Goal: Book appointment/travel/reservation: Book appointment/travel/reservation

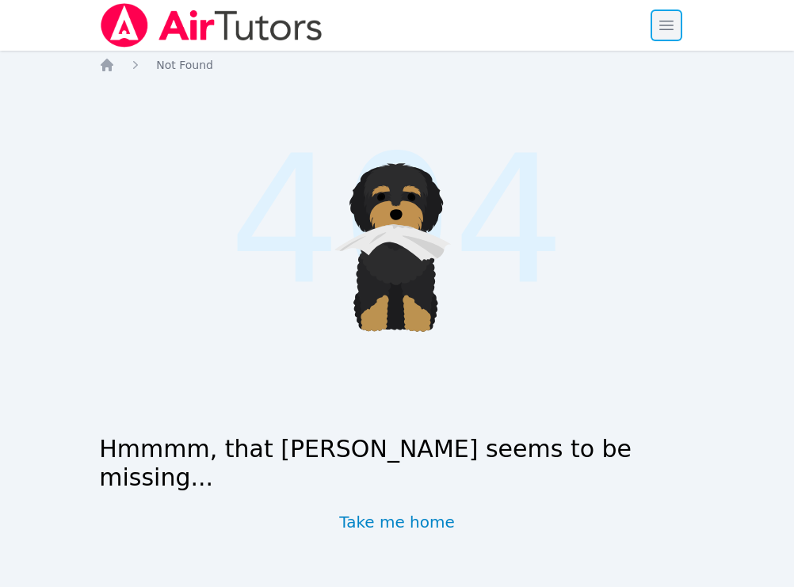
click at [669, 22] on span "button" at bounding box center [666, 25] width 35 height 35
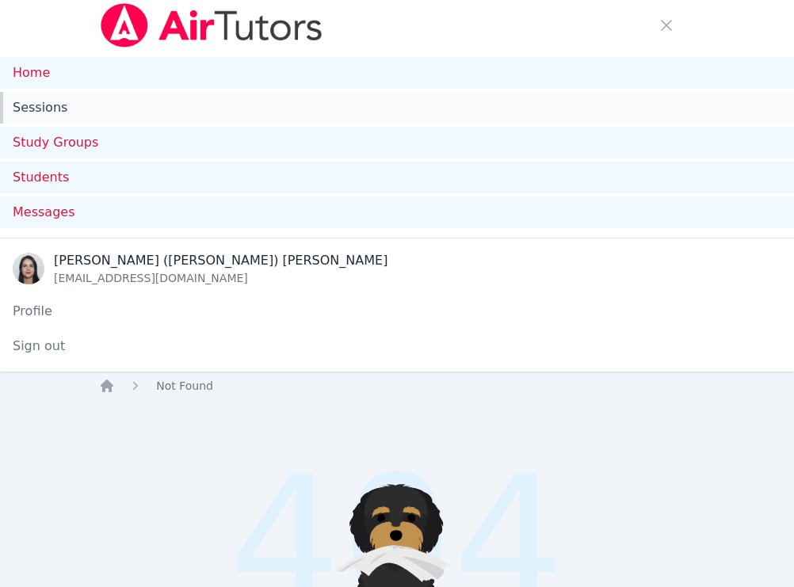
click at [73, 97] on link "Sessions" at bounding box center [397, 108] width 794 height 32
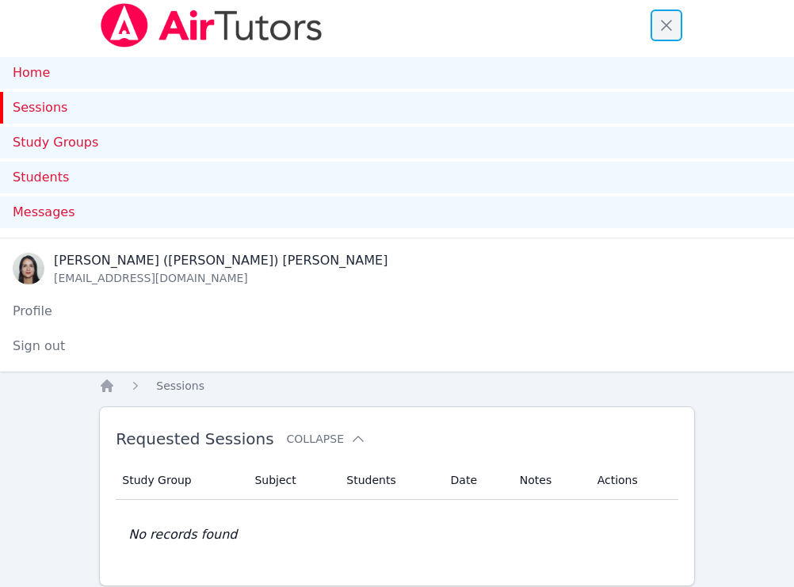
click at [670, 31] on span "button" at bounding box center [666, 25] width 35 height 35
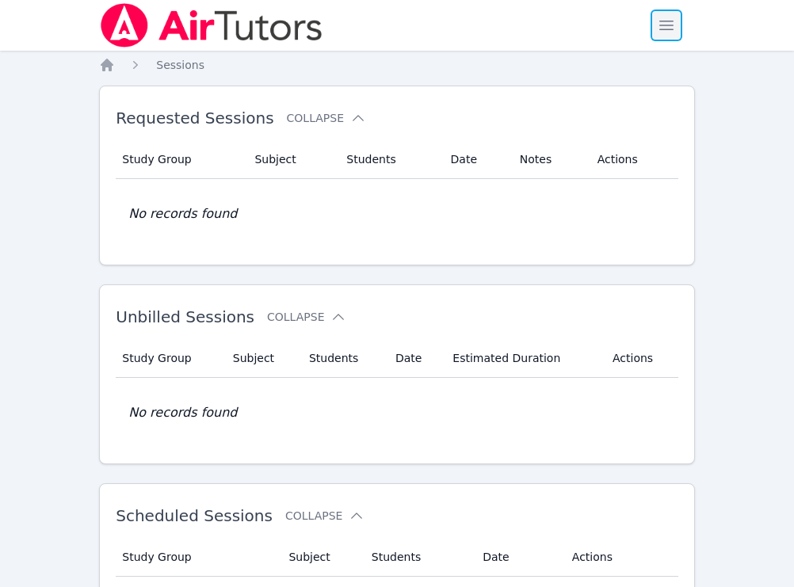
click at [661, 40] on span "button" at bounding box center [666, 25] width 35 height 35
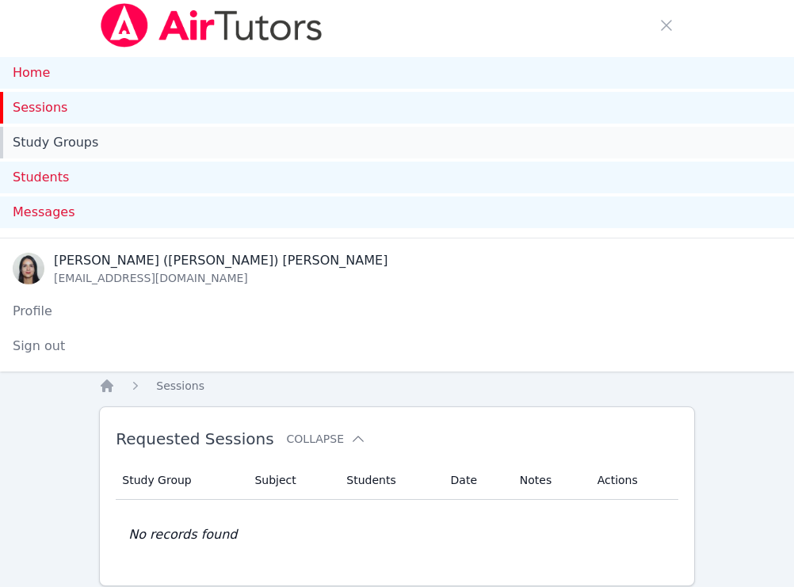
click at [60, 145] on link "Study Groups" at bounding box center [397, 143] width 794 height 32
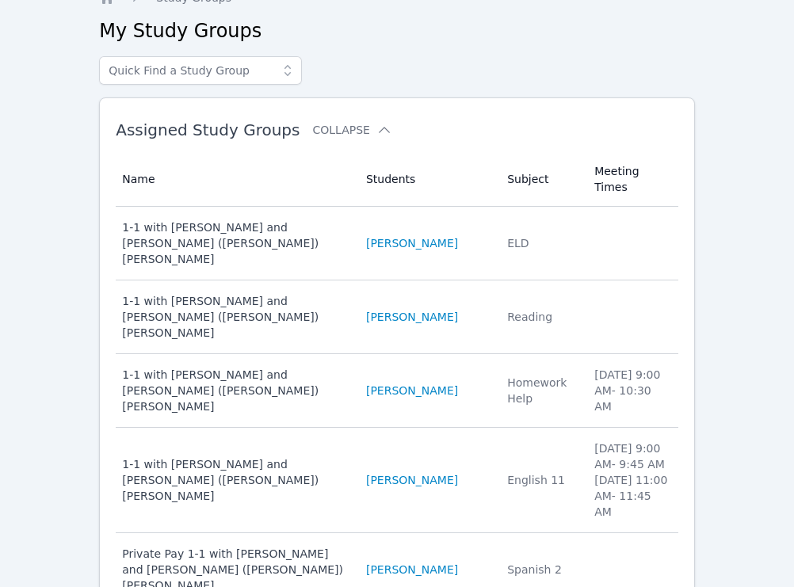
scroll to position [447, 0]
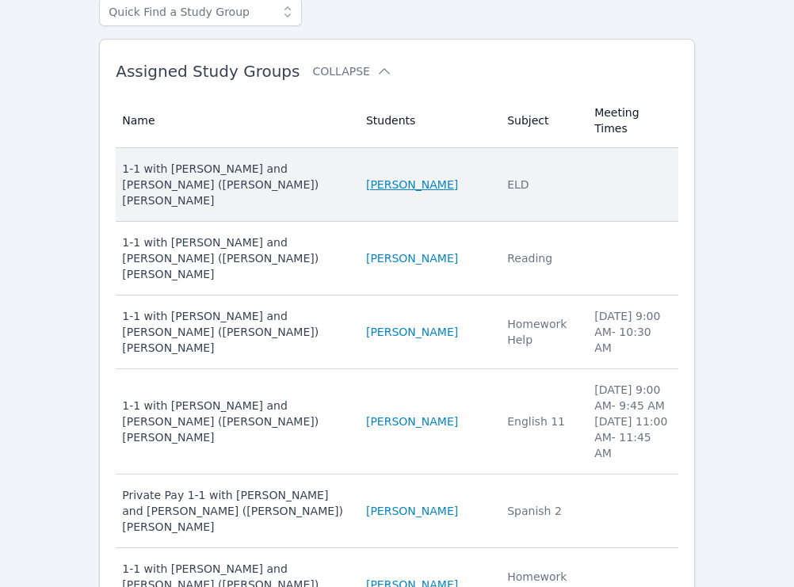
click at [384, 177] on link "[PERSON_NAME]" at bounding box center [412, 185] width 92 height 16
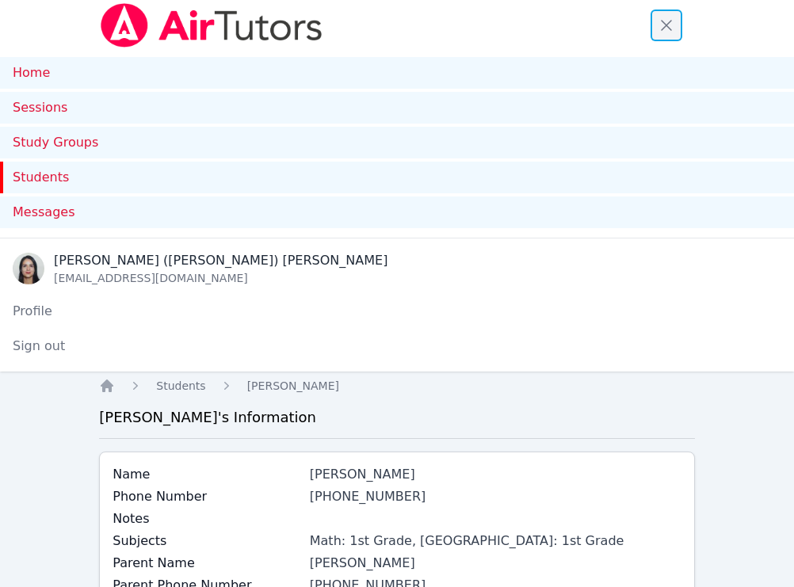
click at [658, 27] on span "button" at bounding box center [666, 25] width 35 height 35
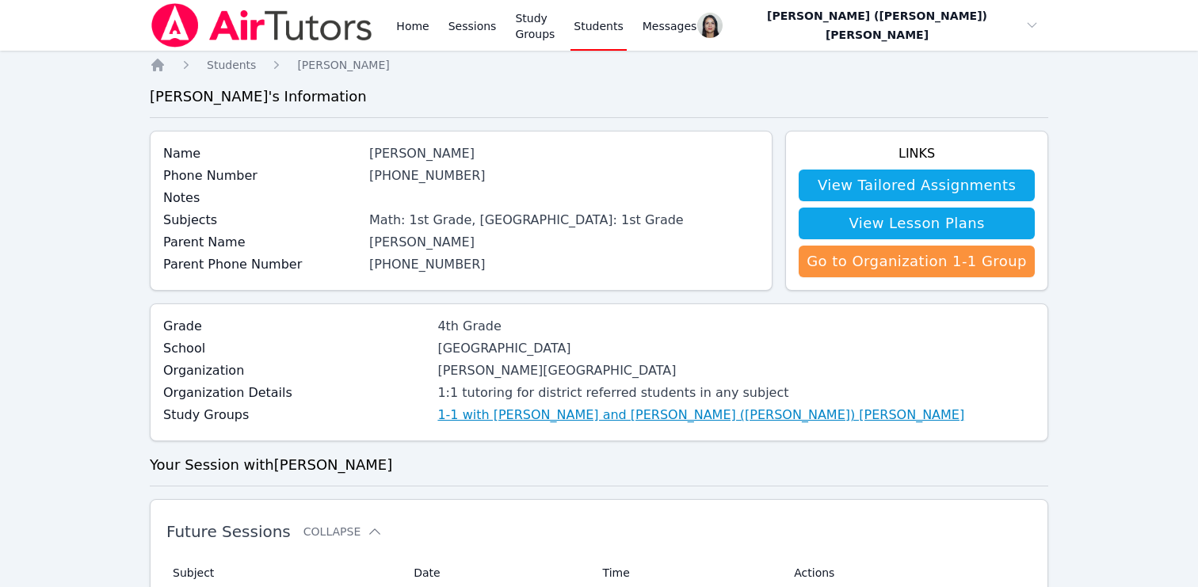
click at [567, 421] on link "1-1 with [PERSON_NAME] and [PERSON_NAME] ([PERSON_NAME]) [PERSON_NAME]" at bounding box center [700, 415] width 527 height 19
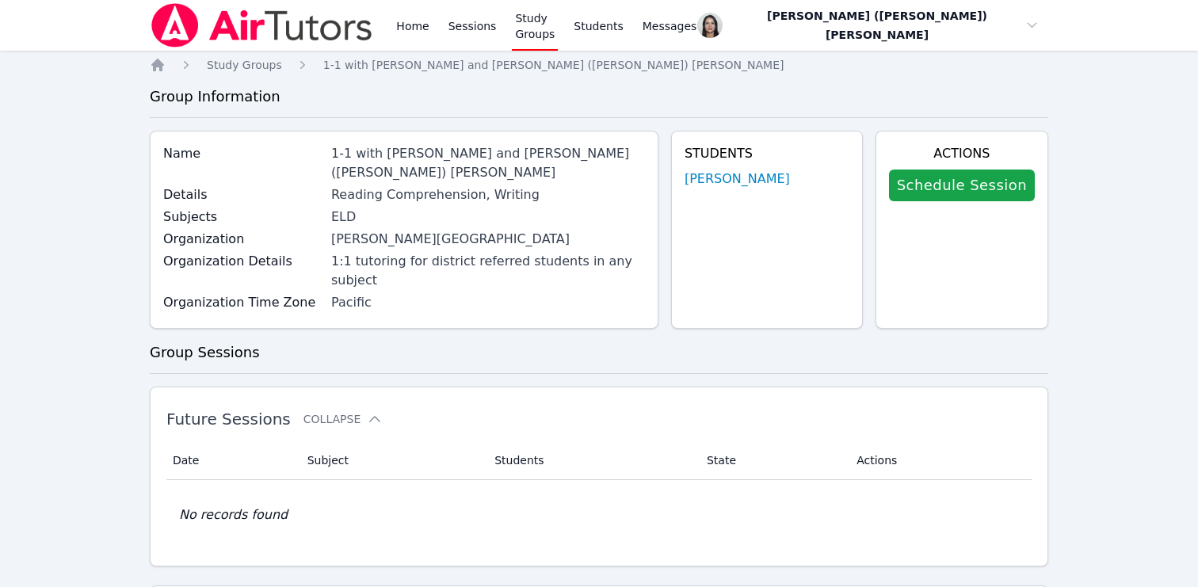
scroll to position [16, 0]
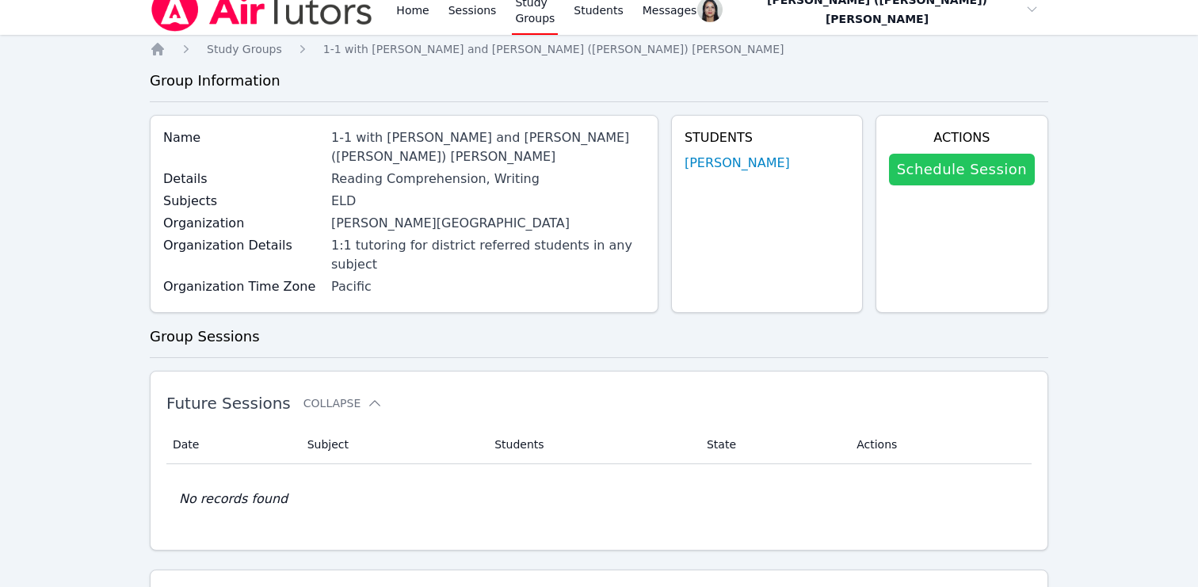
click at [793, 175] on link "Schedule Session" at bounding box center [962, 170] width 146 height 32
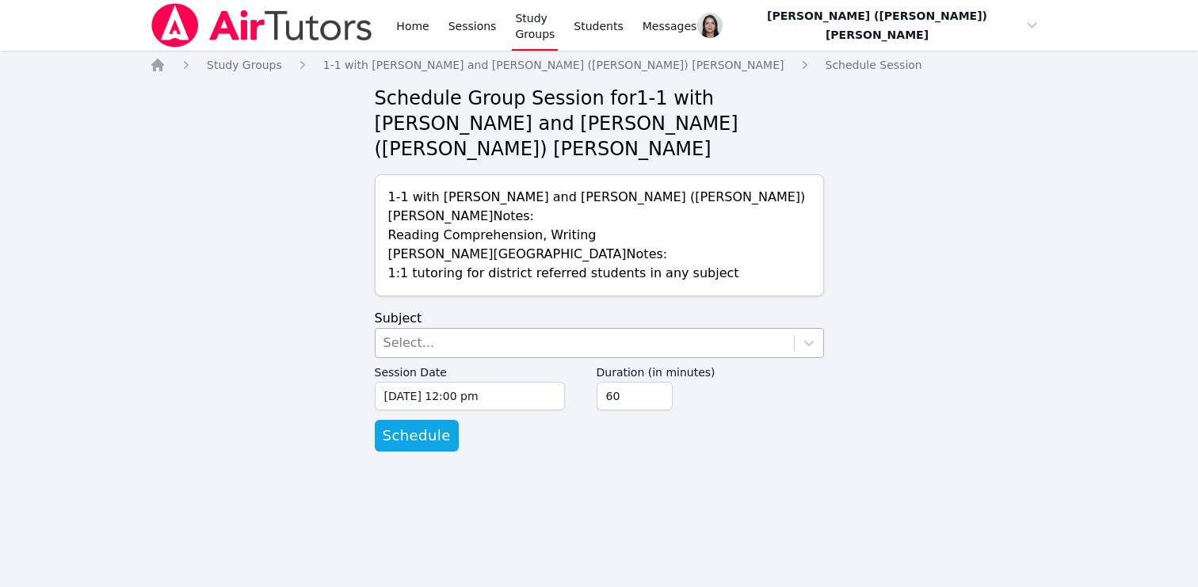
click at [465, 329] on div "Select..." at bounding box center [585, 343] width 418 height 29
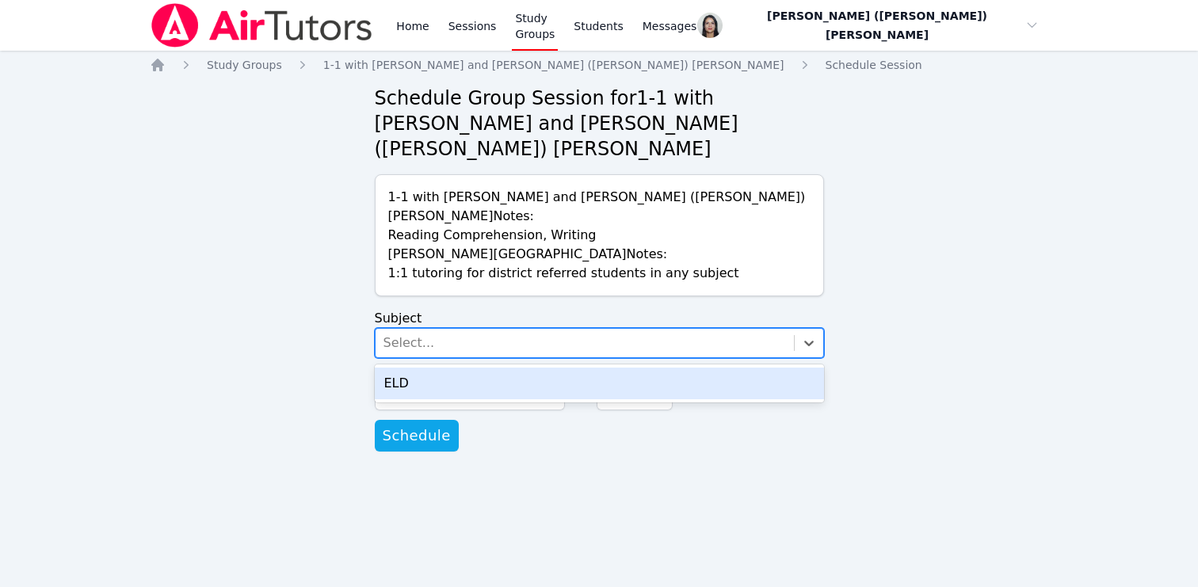
click at [434, 368] on div "ELD" at bounding box center [599, 384] width 449 height 32
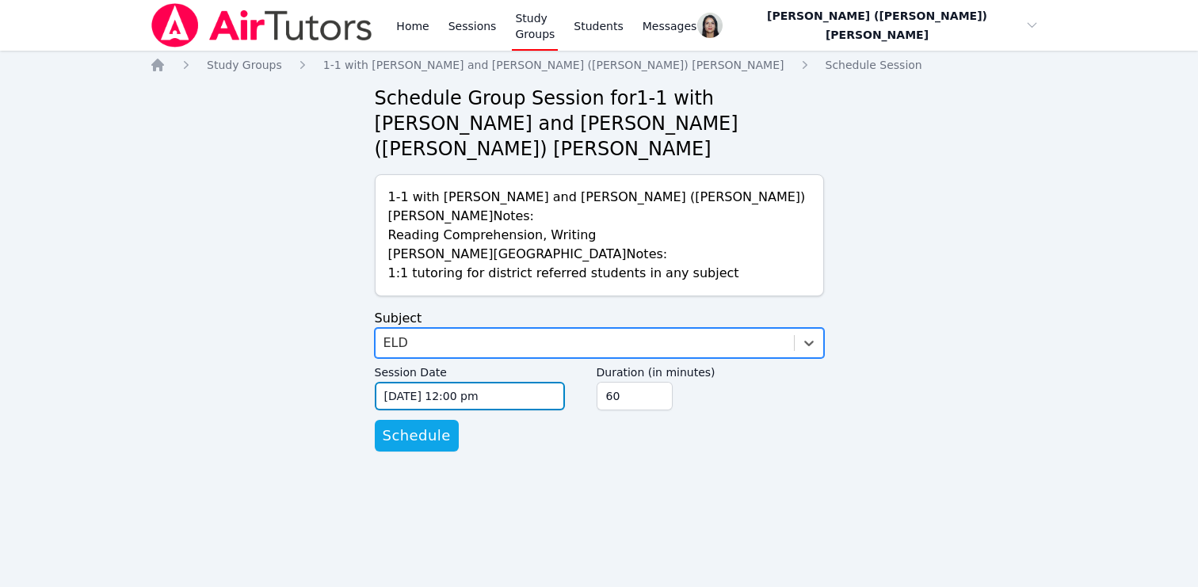
click at [429, 382] on input "[DATE] 12:00 pm" at bounding box center [470, 396] width 190 height 29
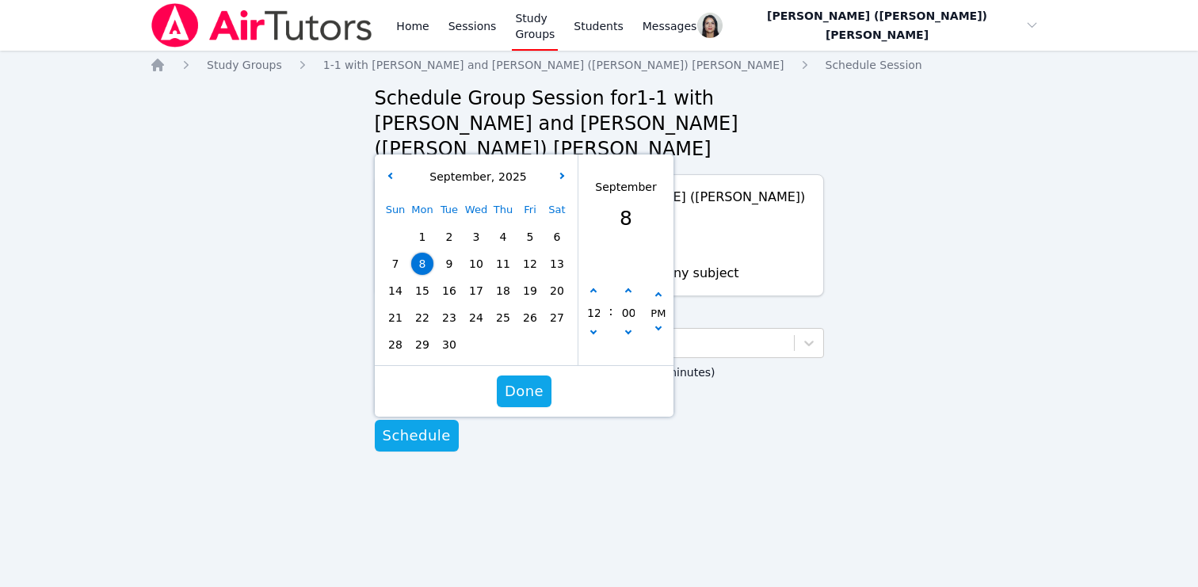
click at [469, 253] on span "10" at bounding box center [476, 264] width 22 height 22
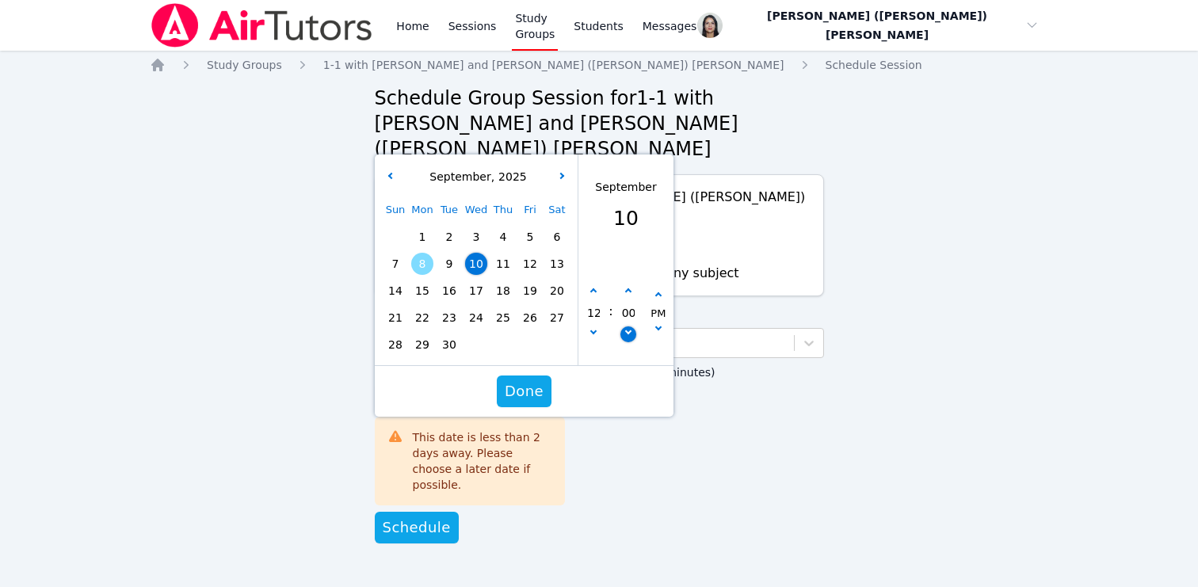
click at [623, 326] on button "button" at bounding box center [628, 334] width 16 height 16
type input "[DATE] 11:55 am"
type input "11"
type input "55"
click at [623, 326] on button "button" at bounding box center [628, 334] width 16 height 16
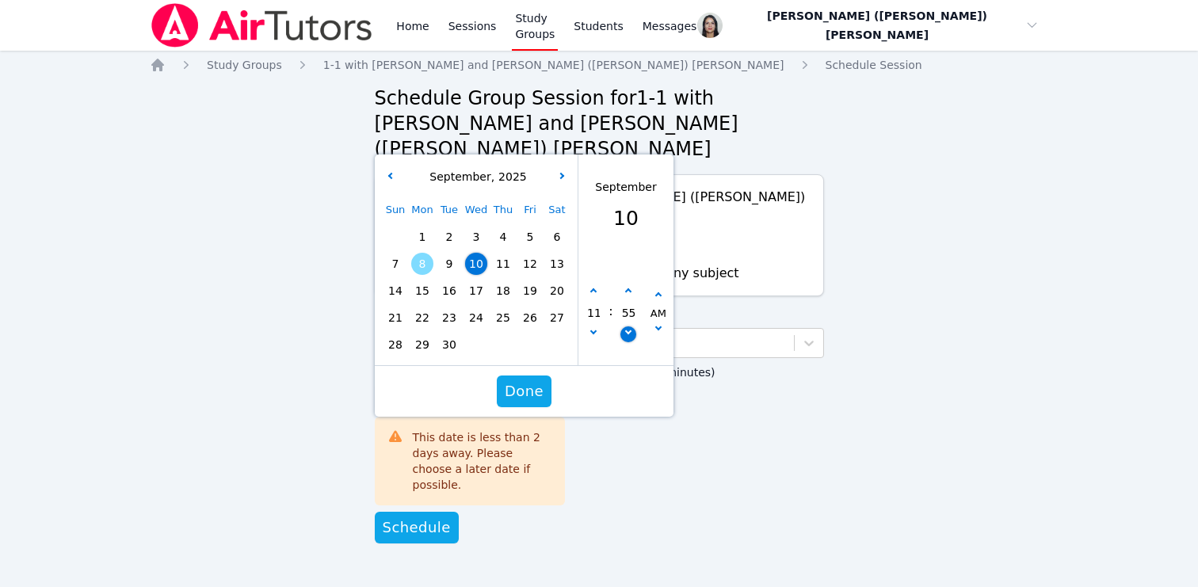
type input "[DATE] 11:50 am"
type input "50"
click at [591, 284] on button "button" at bounding box center [593, 292] width 16 height 16
type input "[DATE] 12:50 pm"
type input "12"
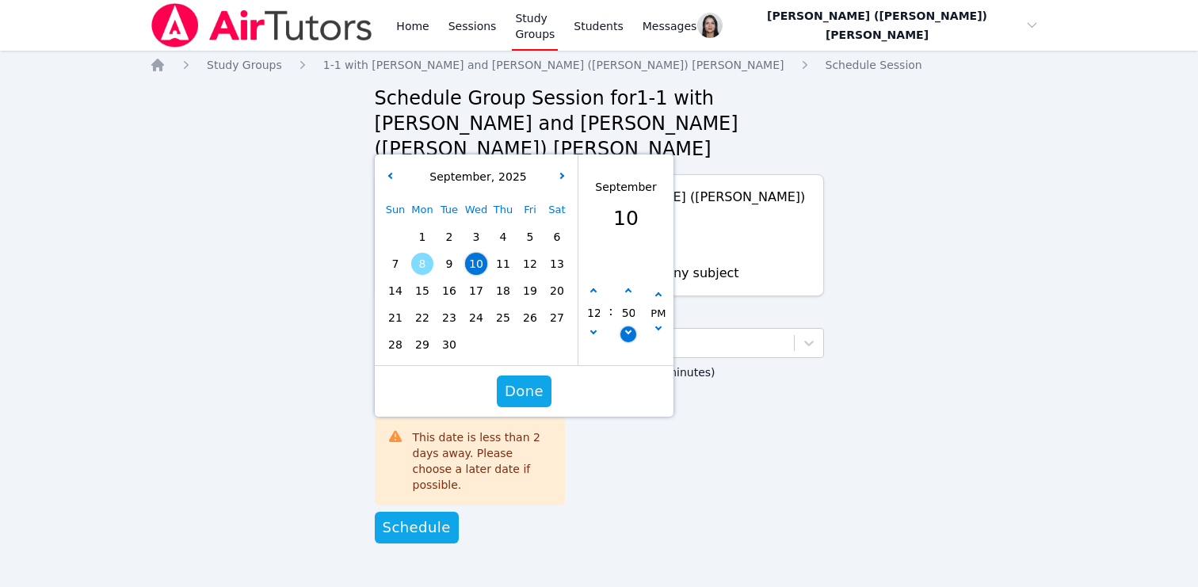
click at [631, 326] on button "button" at bounding box center [628, 334] width 16 height 16
type input "[DATE] 12:45 pm"
type input "45"
click at [631, 326] on button "button" at bounding box center [628, 334] width 16 height 16
type input "[DATE] 12:40 pm"
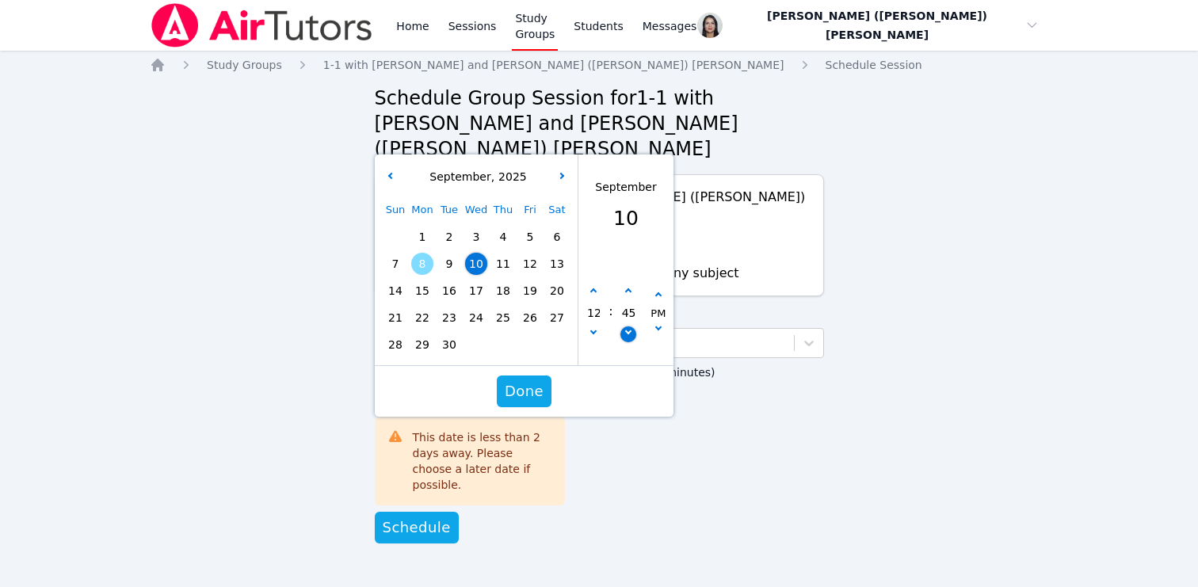
type input "40"
click at [631, 326] on button "button" at bounding box center [628, 334] width 16 height 16
type input "[DATE] 12:35 pm"
type input "35"
click at [631, 326] on button "button" at bounding box center [628, 334] width 16 height 16
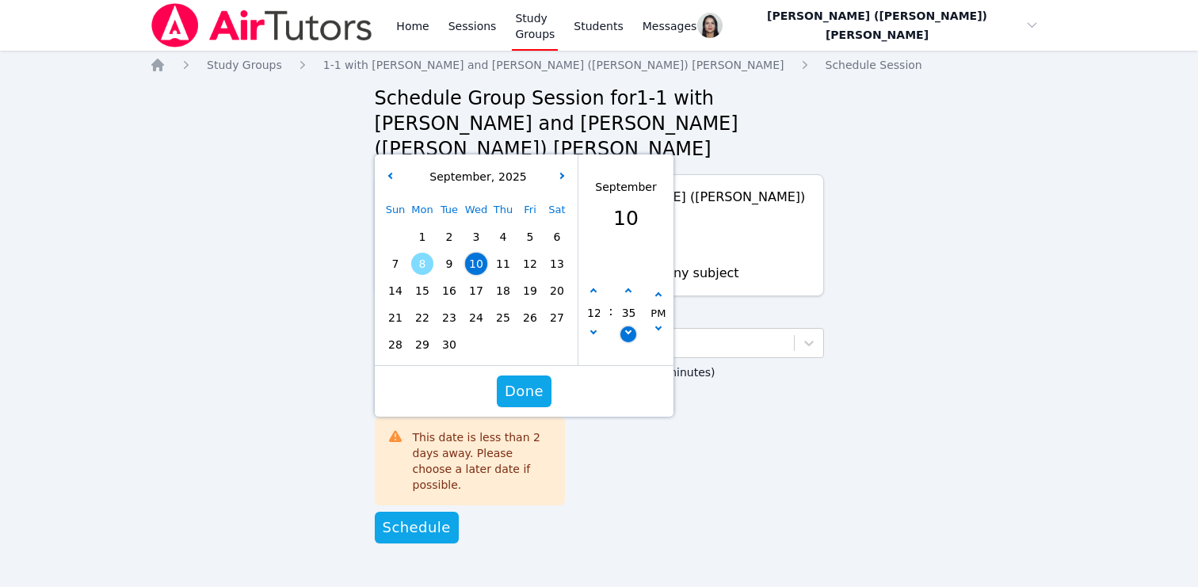
type input "[DATE] 12:30 pm"
type input "30"
click at [528, 380] on span "Done" at bounding box center [523, 391] width 39 height 22
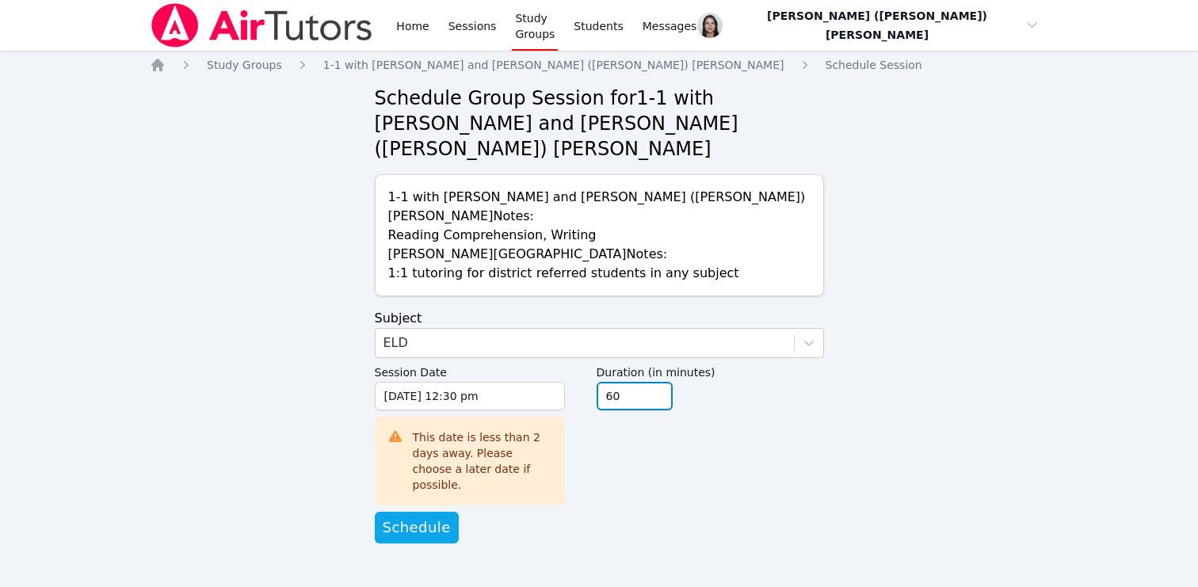
click at [660, 382] on input "45" at bounding box center [635, 396] width 76 height 29
type input "30"
click at [660, 382] on input "30" at bounding box center [635, 396] width 76 height 29
click at [418, 517] on span "Schedule" at bounding box center [417, 528] width 68 height 22
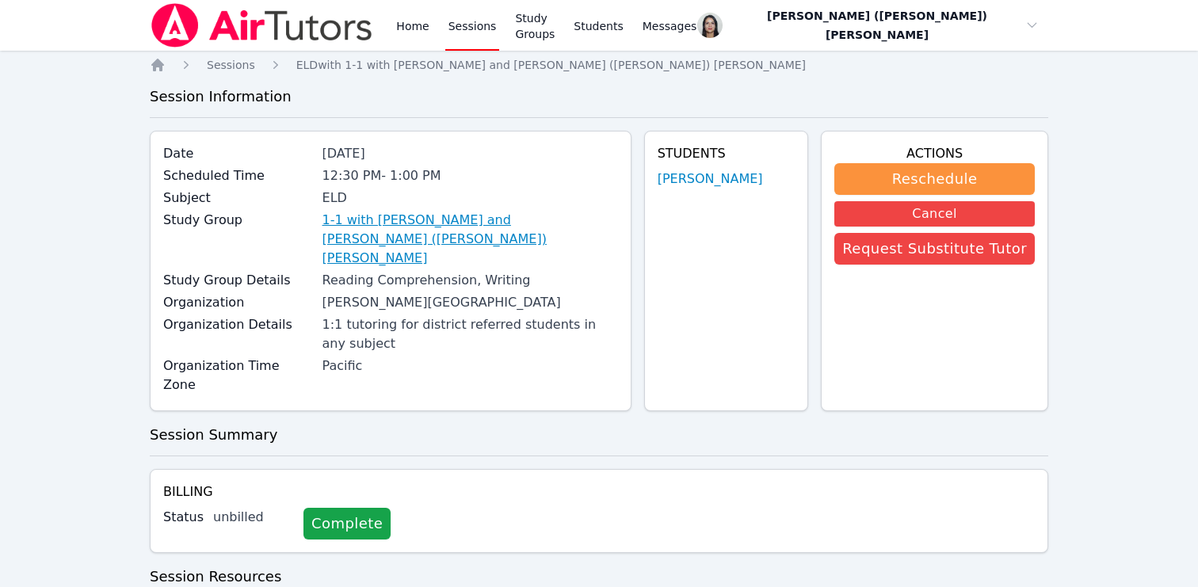
click at [437, 227] on link "1-1 with [PERSON_NAME] and [PERSON_NAME] ([PERSON_NAME]) [PERSON_NAME]" at bounding box center [470, 239] width 296 height 57
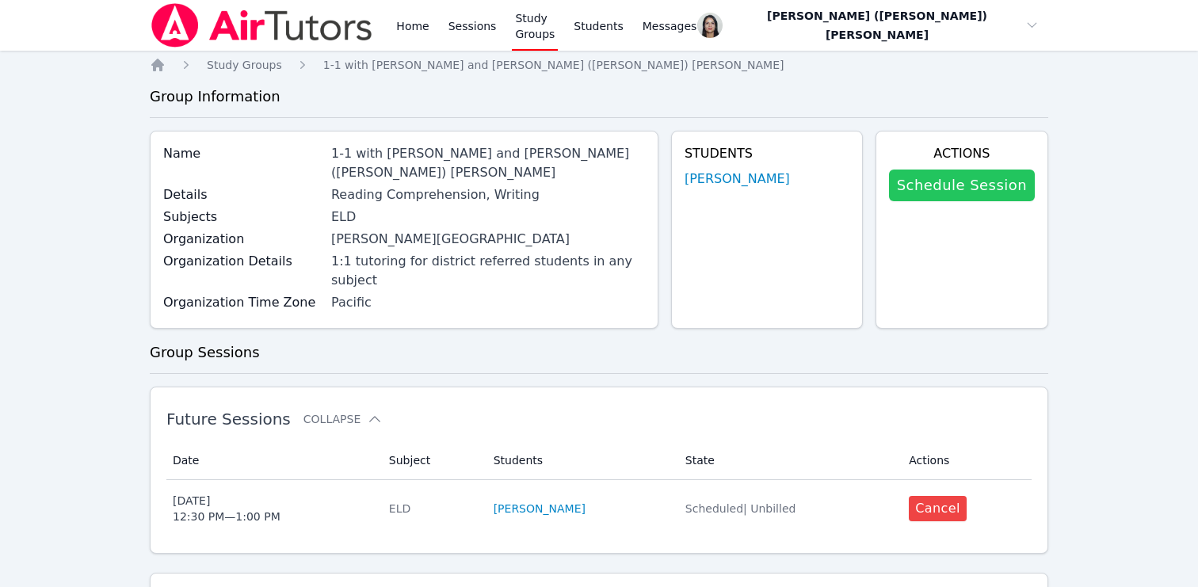
click at [793, 178] on link "Schedule Session" at bounding box center [962, 186] width 146 height 32
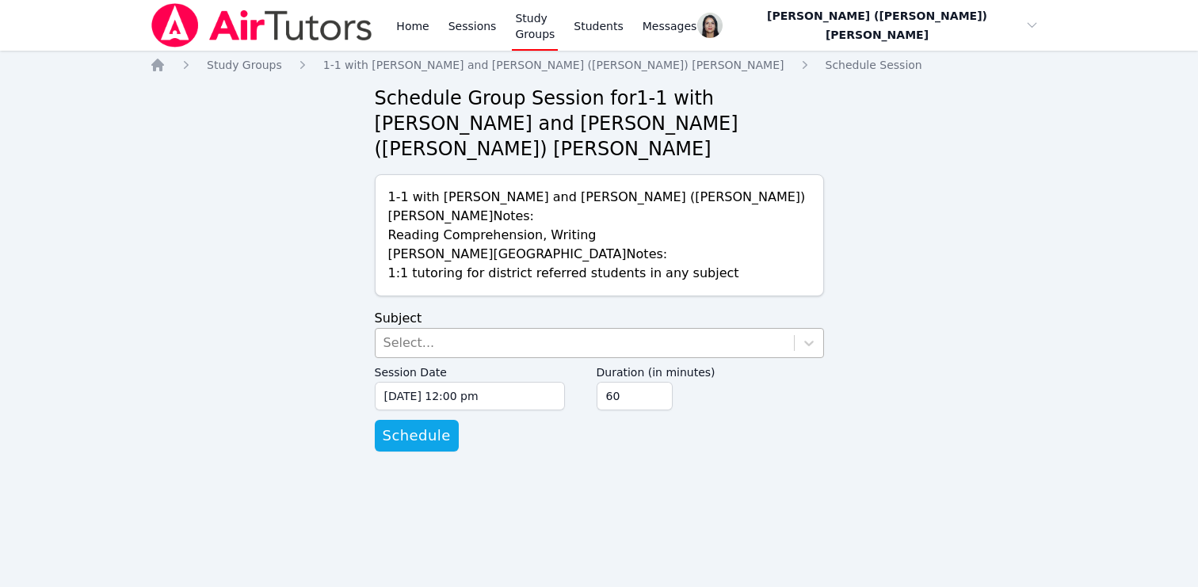
click at [534, 329] on div "Select..." at bounding box center [585, 343] width 418 height 29
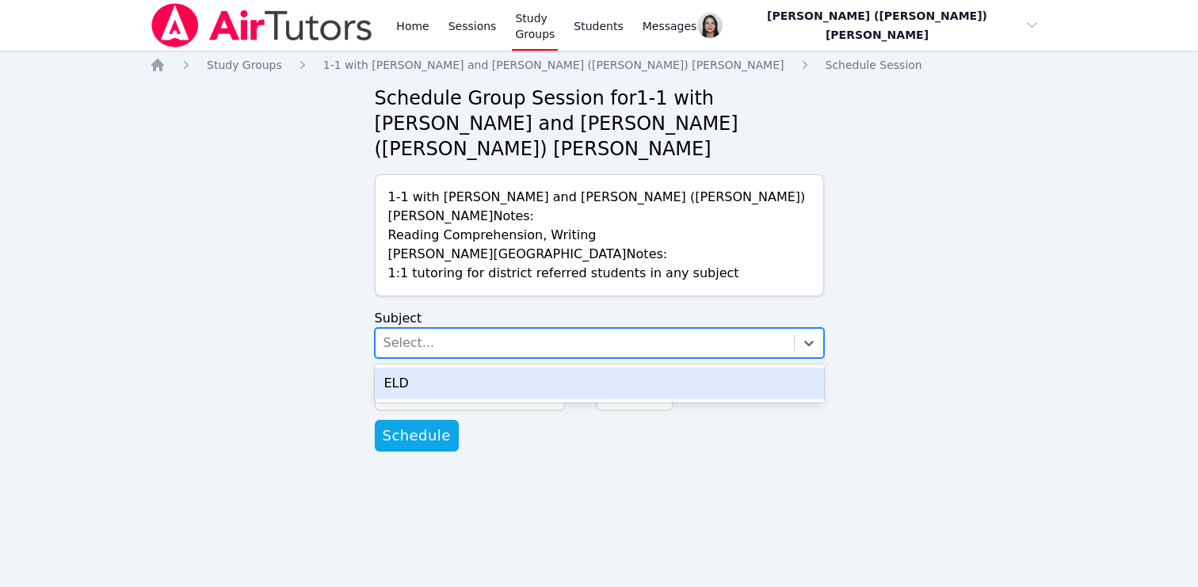
click at [511, 368] on div "ELD" at bounding box center [599, 384] width 449 height 32
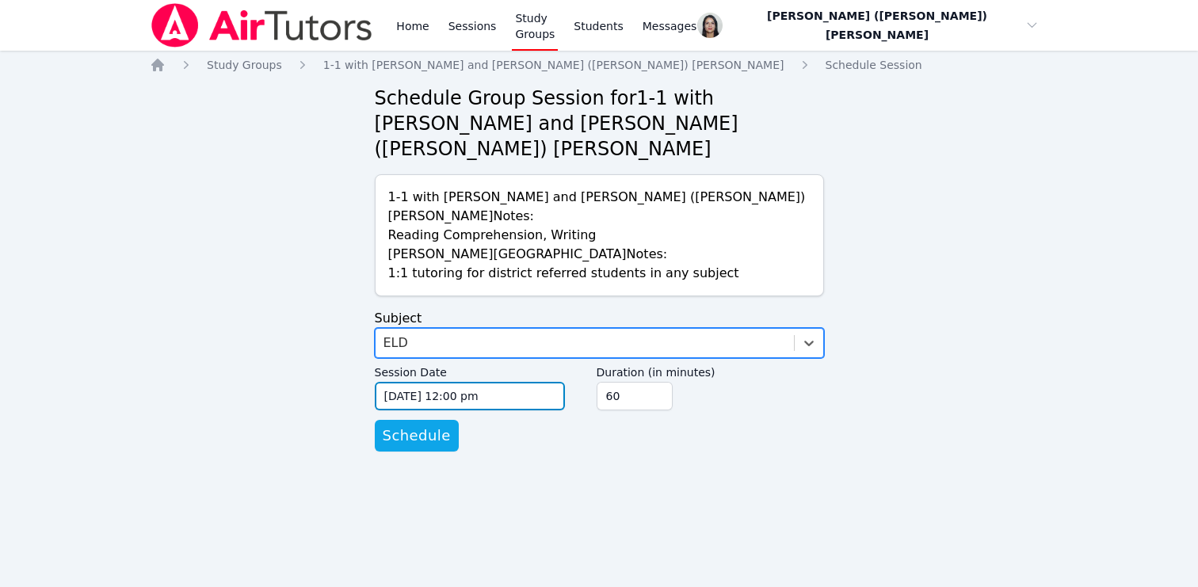
click at [479, 382] on input "[DATE] 12:00 pm" at bounding box center [470, 396] width 190 height 29
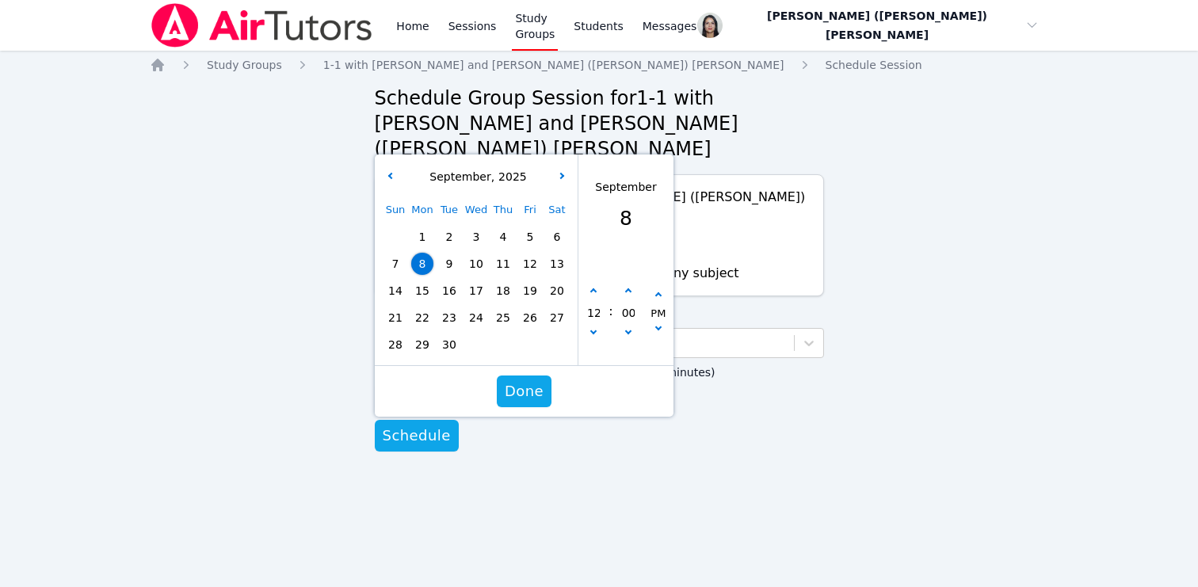
click at [528, 253] on span "12" at bounding box center [530, 264] width 22 height 22
click at [631, 284] on button "button" at bounding box center [628, 292] width 16 height 16
type input "[DATE] 12:05 pm"
type input "05"
click at [631, 284] on button "button" at bounding box center [628, 292] width 16 height 16
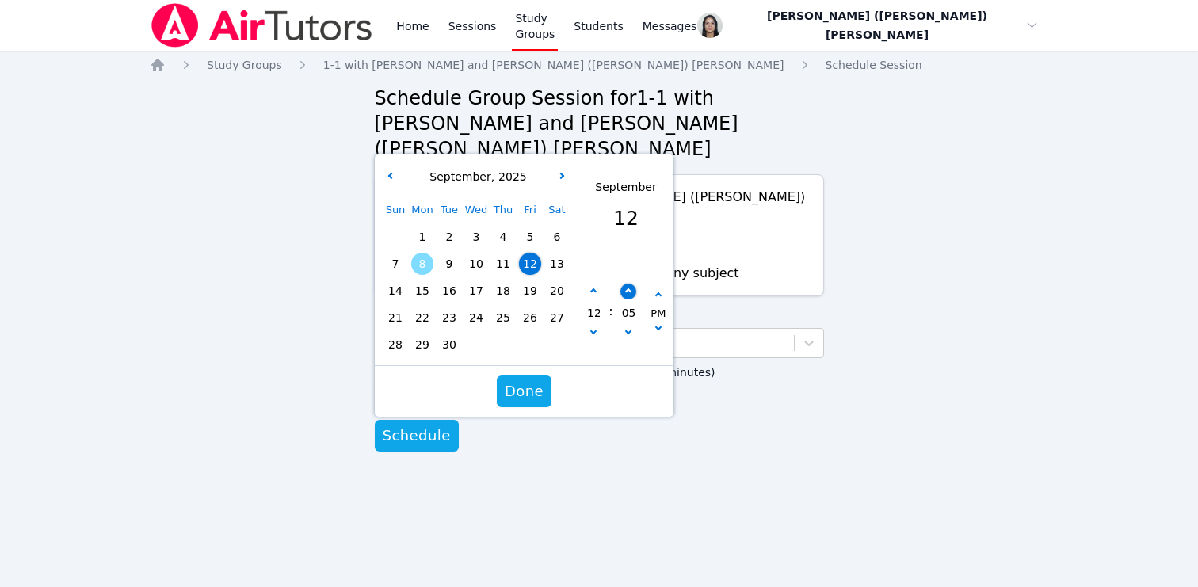
type input "[DATE] 12:10 pm"
type input "10"
click at [631, 284] on button "button" at bounding box center [628, 292] width 16 height 16
type input "[DATE] 12:15 pm"
type input "15"
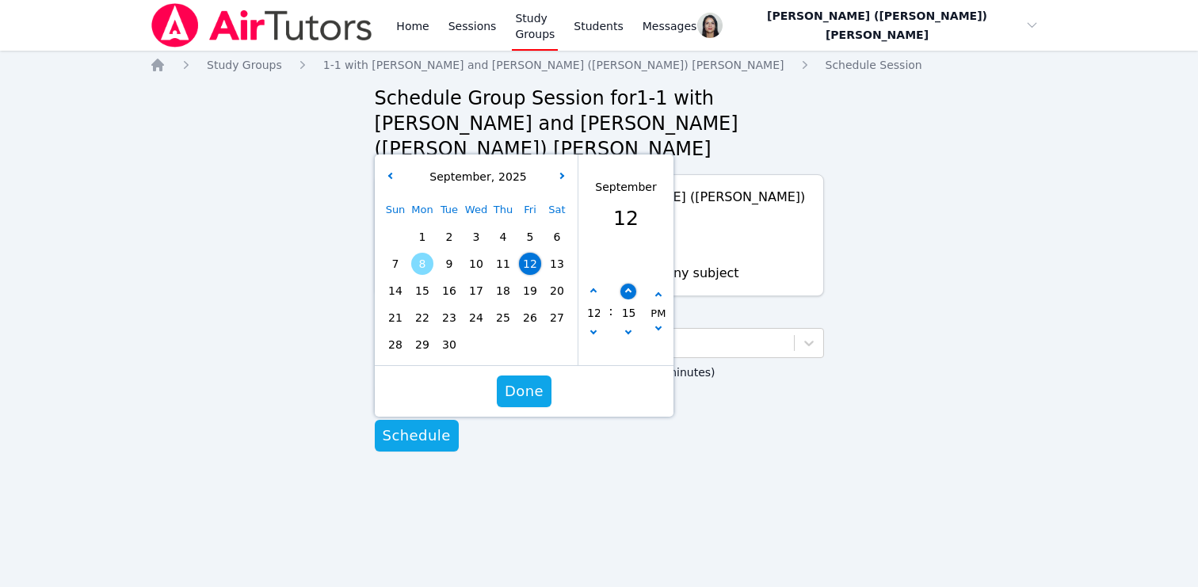
click at [631, 284] on button "button" at bounding box center [628, 292] width 16 height 16
type input "[DATE] 12:20 pm"
type input "20"
click at [631, 284] on button "button" at bounding box center [628, 292] width 16 height 16
type input "[DATE] 12:25 pm"
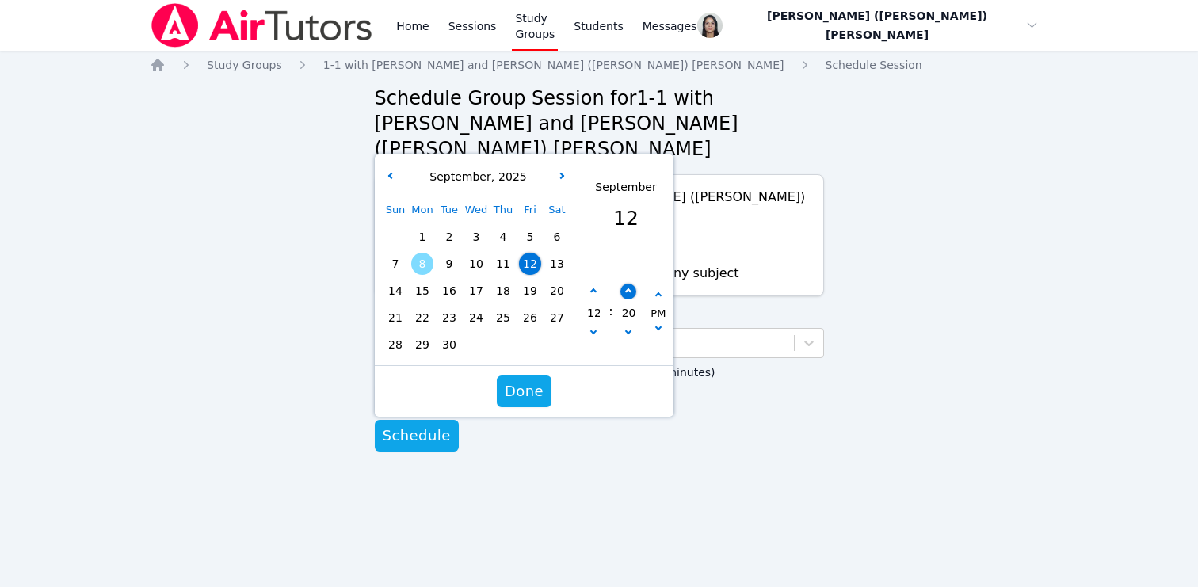
type input "25"
click at [631, 284] on button "button" at bounding box center [628, 292] width 16 height 16
type input "[DATE] 12:30 pm"
type input "30"
click at [537, 380] on span "Done" at bounding box center [523, 391] width 39 height 22
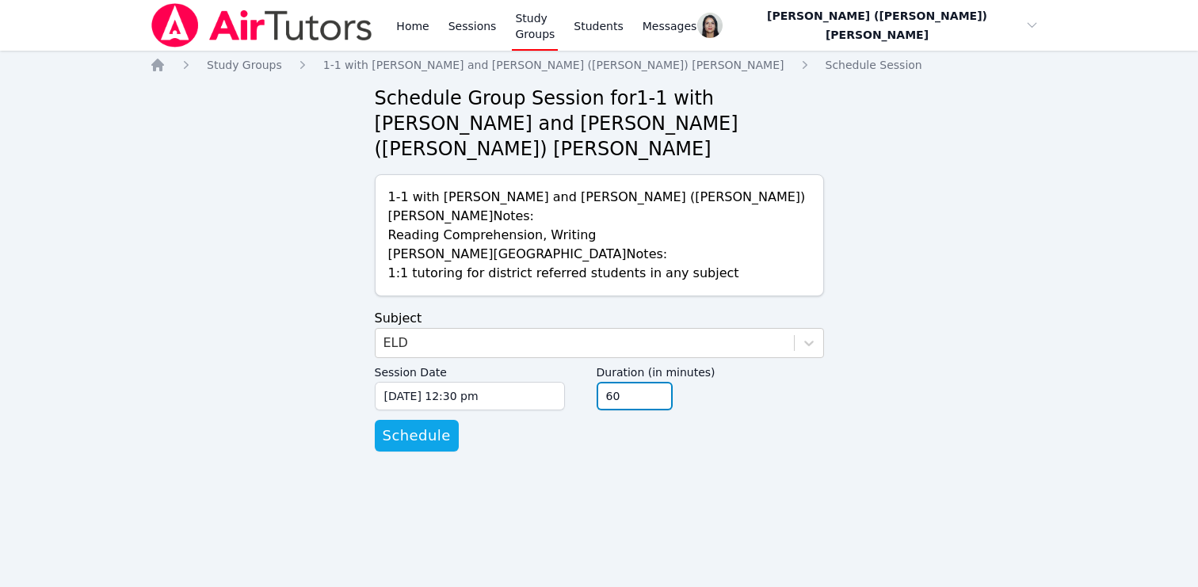
click at [659, 382] on input "45" at bounding box center [635, 396] width 76 height 29
type input "30"
click at [659, 382] on input "30" at bounding box center [635, 396] width 76 height 29
click at [638, 406] on form "Subject ELD Session Date [DATE] 12:30 pm [DATE] 12:30 pm Duration (in minutes) …" at bounding box center [599, 380] width 449 height 143
click at [442, 425] on span "Schedule" at bounding box center [417, 436] width 68 height 22
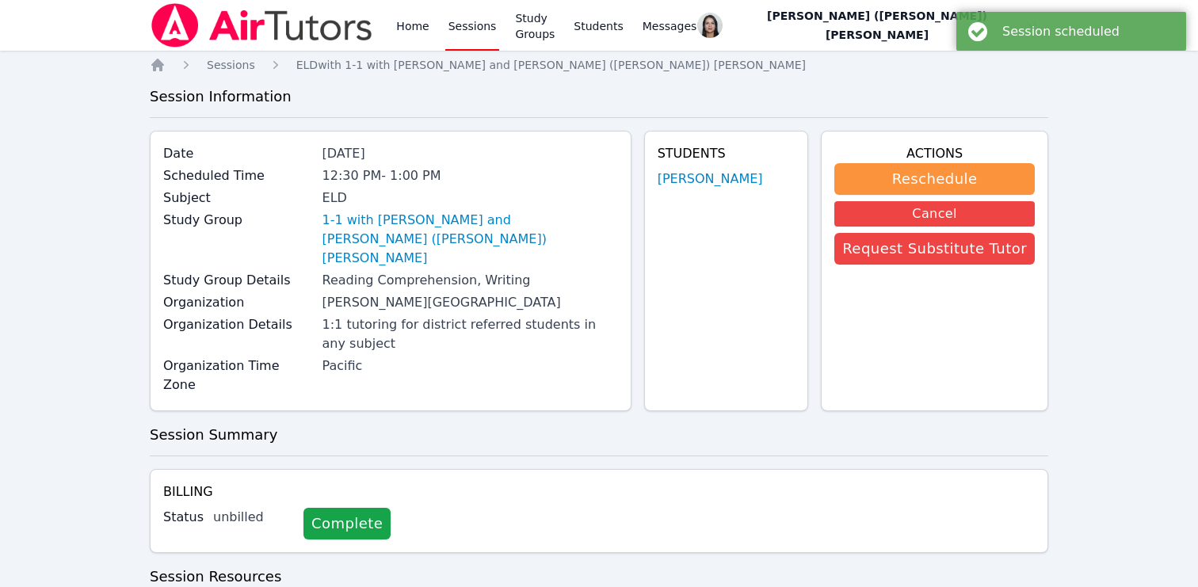
click at [477, 25] on link "Sessions" at bounding box center [472, 25] width 55 height 51
